Goal: Task Accomplishment & Management: Use online tool/utility

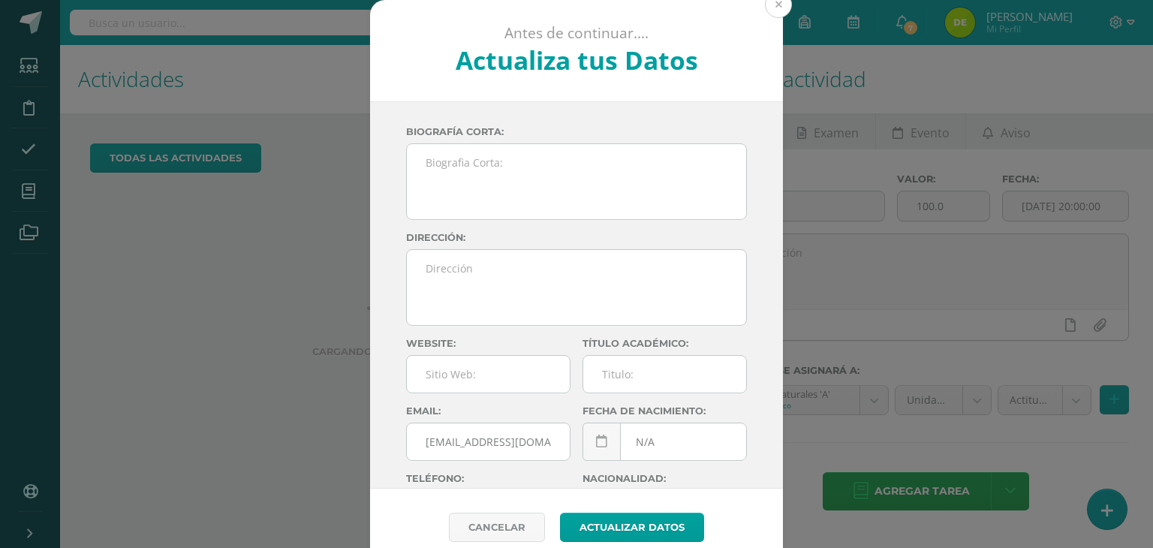
click at [775, 6] on button at bounding box center [778, 4] width 27 height 27
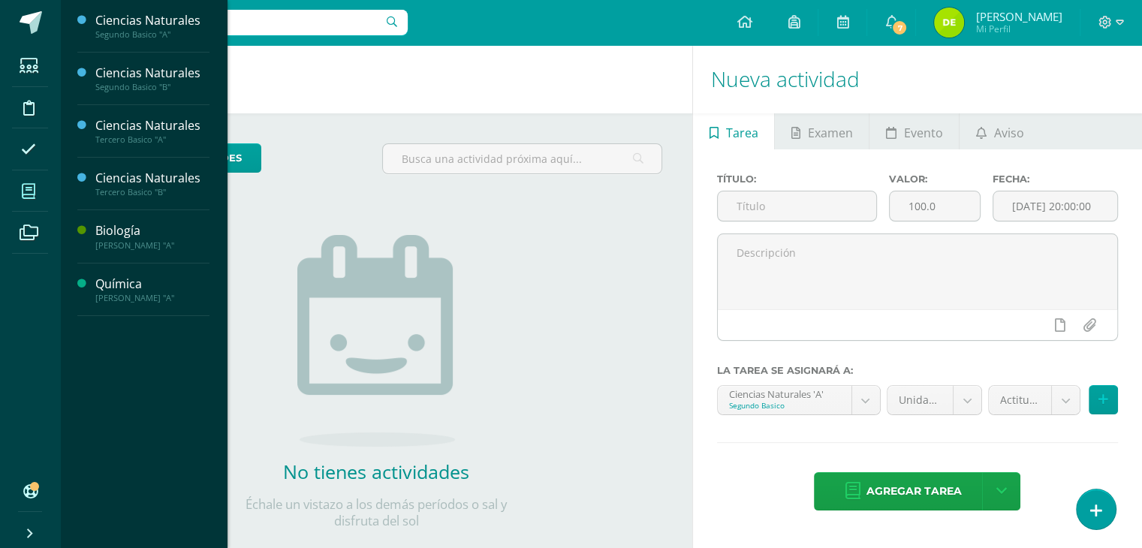
click at [29, 189] on icon at bounding box center [29, 191] width 14 height 15
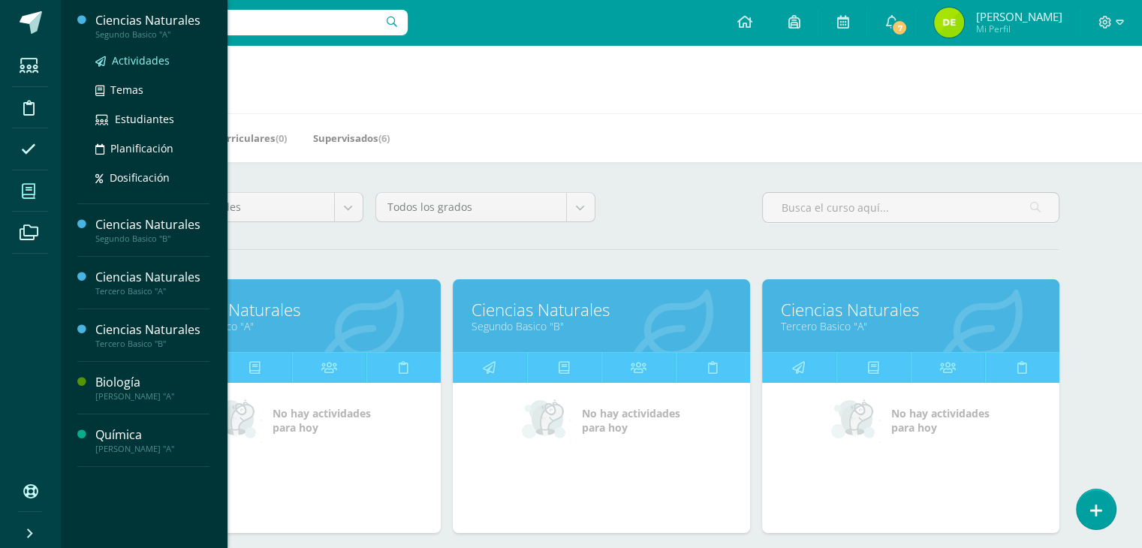
click at [122, 61] on span "Actividades" at bounding box center [141, 60] width 58 height 14
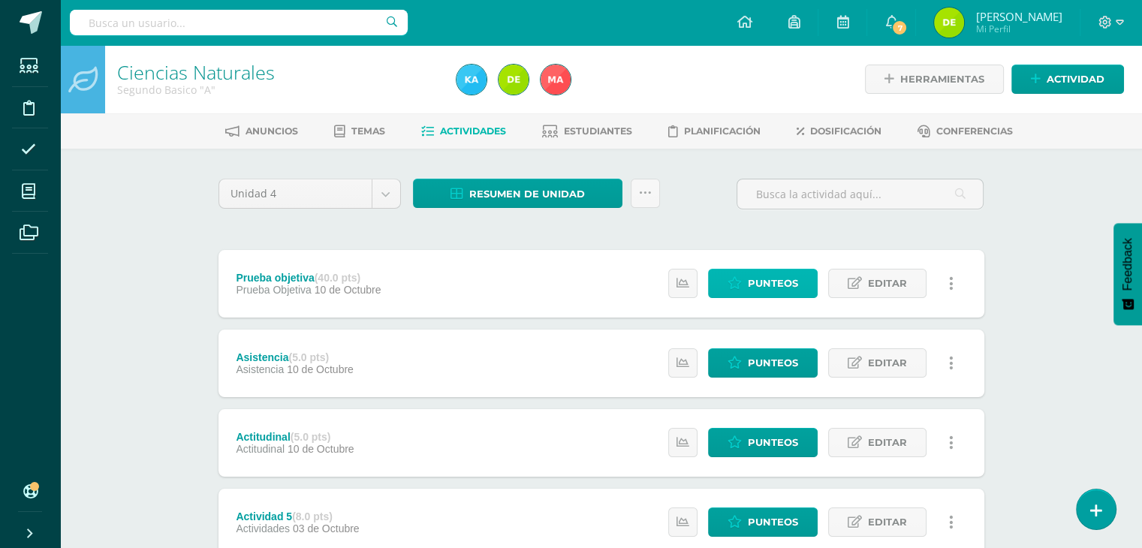
click at [784, 281] on span "Punteos" at bounding box center [773, 283] width 50 height 28
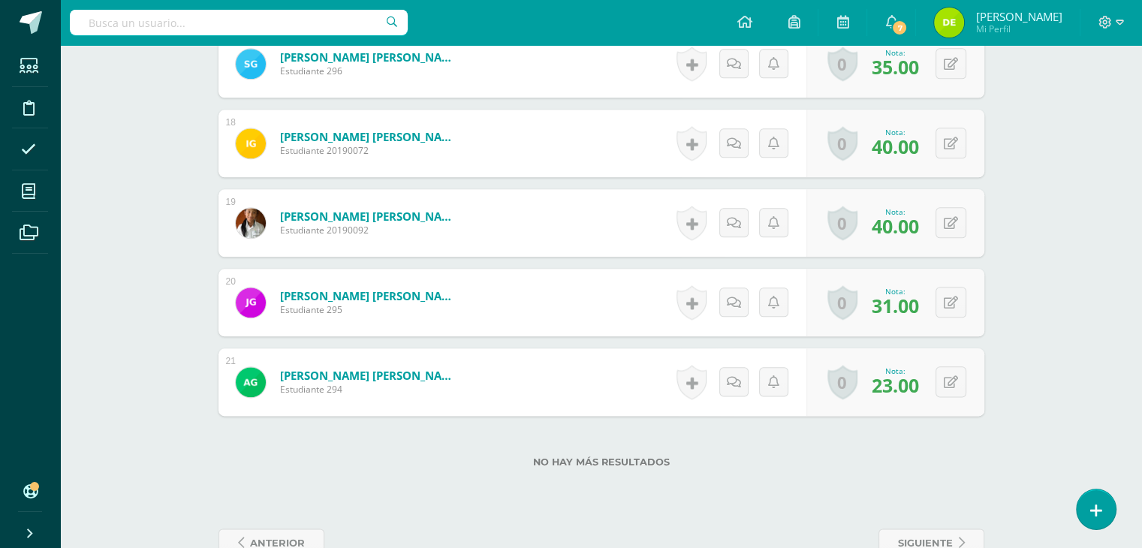
scroll to position [1804, 0]
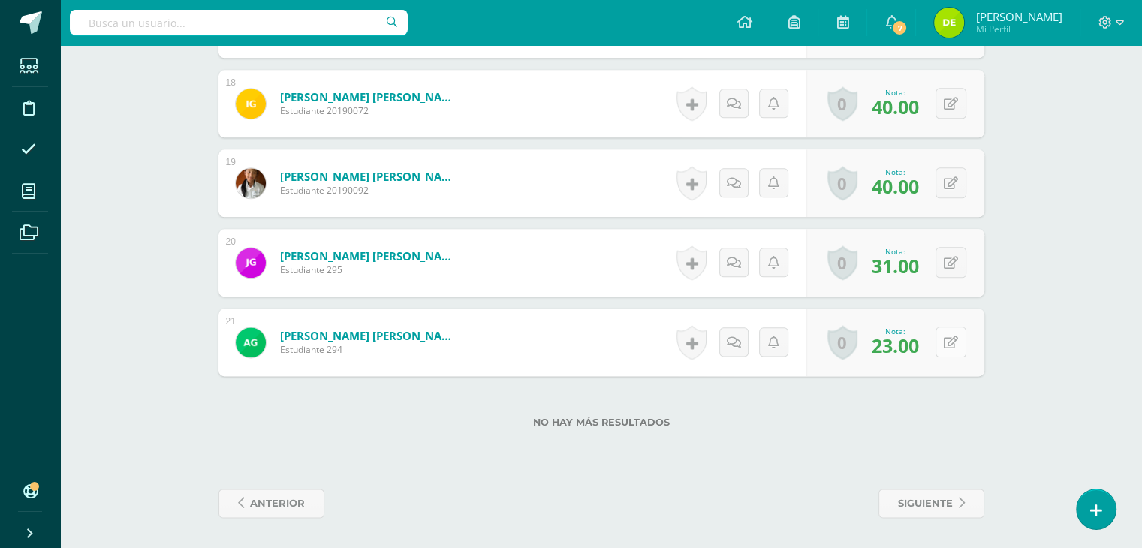
click at [964, 349] on button at bounding box center [950, 341] width 31 height 31
type input "28"
click at [919, 349] on icon at bounding box center [921, 347] width 14 height 13
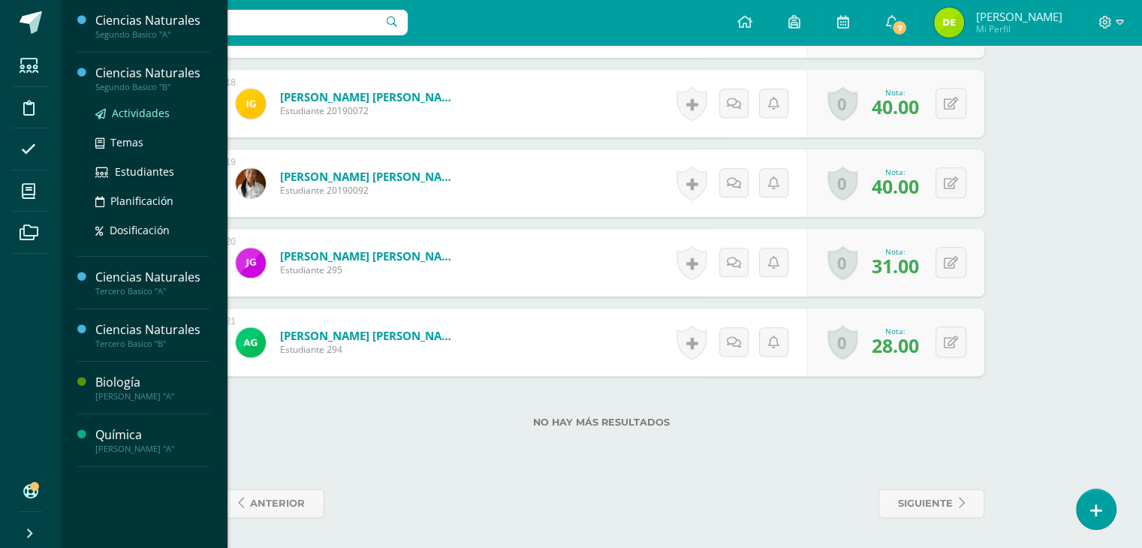
click at [149, 109] on span "Actividades" at bounding box center [141, 113] width 58 height 14
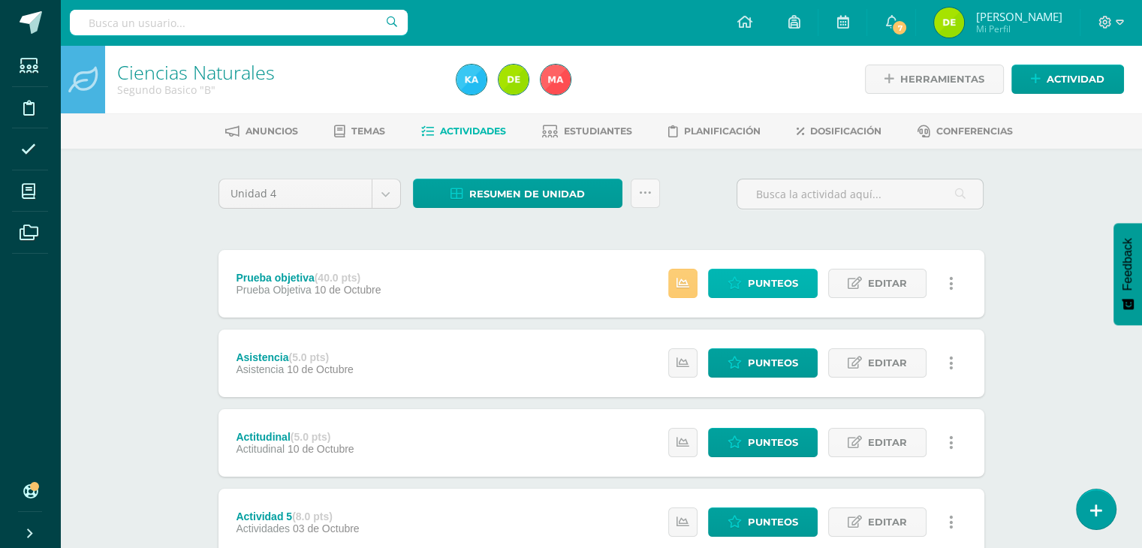
click at [796, 286] on span "Punteos" at bounding box center [773, 283] width 50 height 28
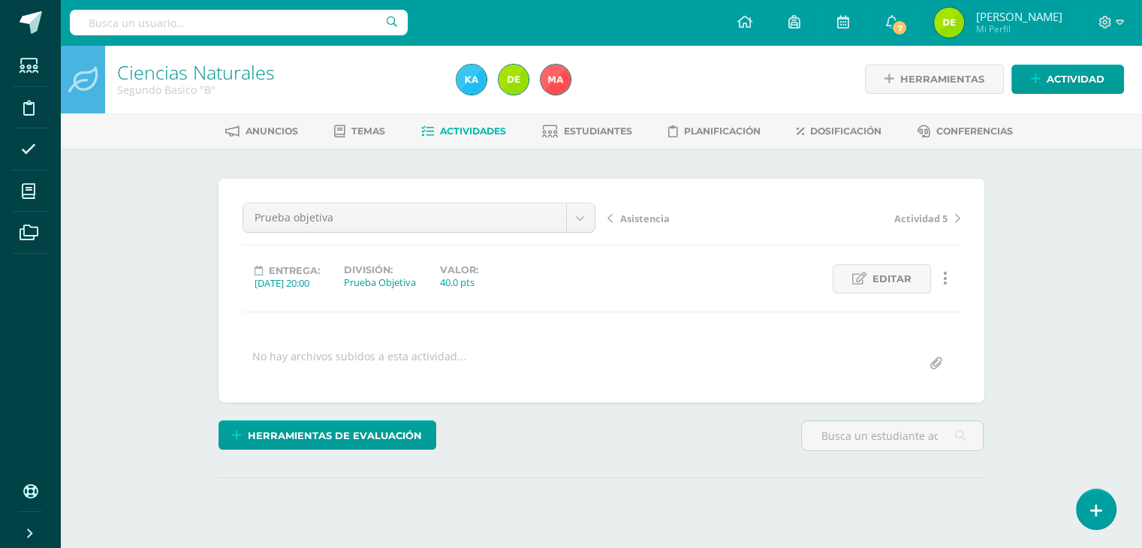
scroll to position [150, 0]
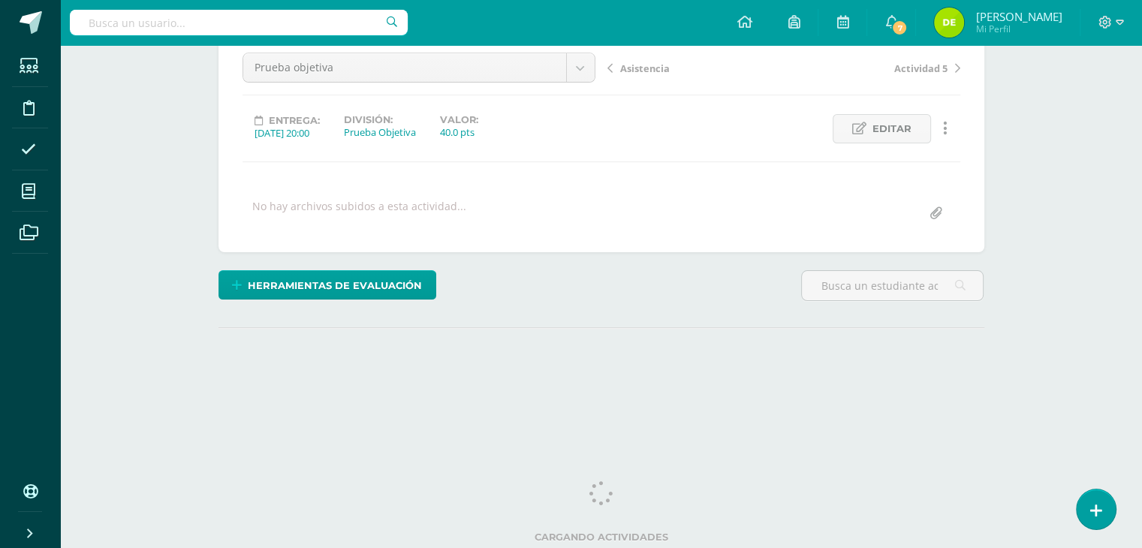
click at [1141, 418] on html "Estudiantes Disciplina Asistencia Mis cursos Archivos Soporte Ayuda Reportar un…" at bounding box center [571, 147] width 1142 height 594
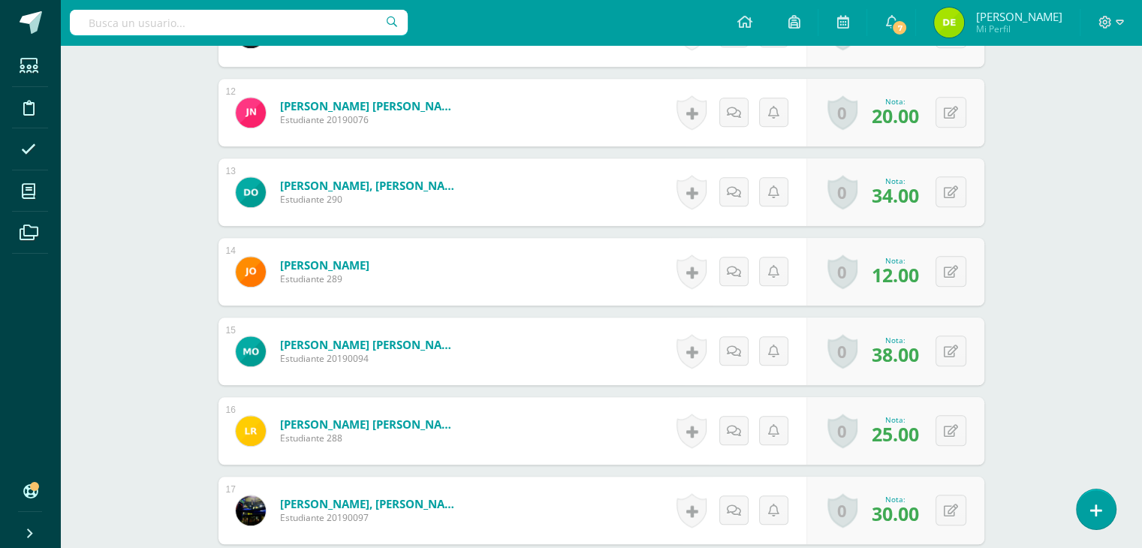
scroll to position [1321, 0]
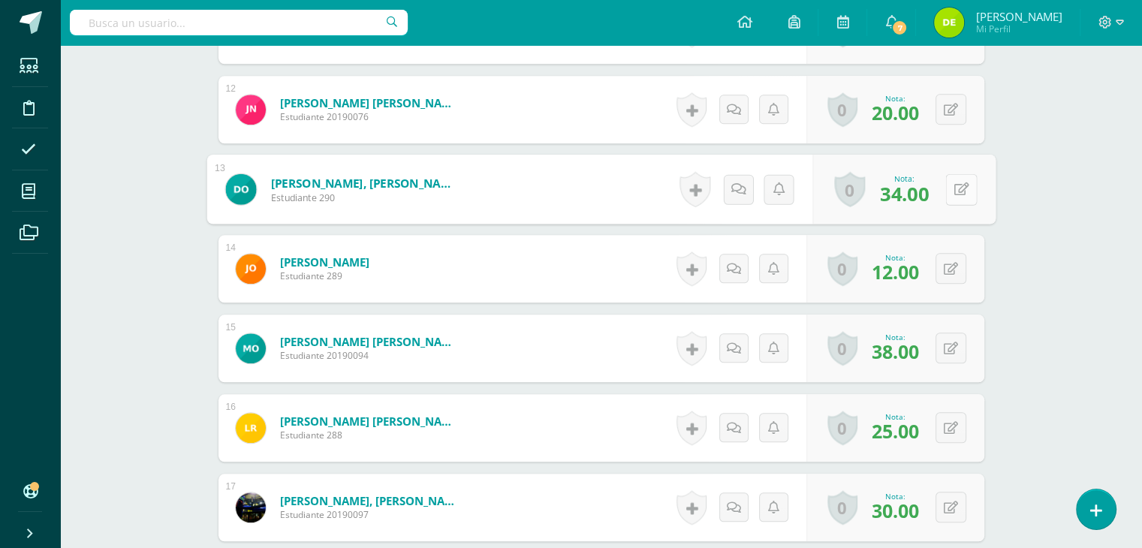
click at [946, 193] on button at bounding box center [961, 189] width 32 height 32
type input "39"
click at [924, 193] on icon at bounding box center [921, 194] width 14 height 13
